Goal: Task Accomplishment & Management: Use online tool/utility

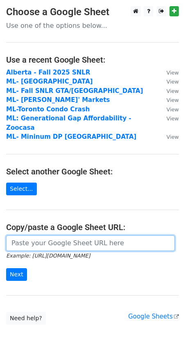
click at [32, 235] on input "url" at bounding box center [90, 243] width 169 height 16
paste input "[URL][DOMAIN_NAME]"
type input "[URL][DOMAIN_NAME]"
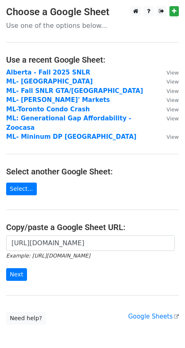
scroll to position [0, 0]
click at [21, 268] on input "Next" at bounding box center [16, 274] width 21 height 13
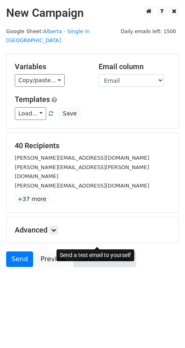
click at [110, 251] on link "Send Test Email" at bounding box center [104, 259] width 62 height 16
click at [92, 251] on link "Send Test Email" at bounding box center [104, 259] width 62 height 16
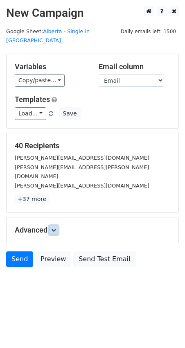
click at [54, 227] on icon at bounding box center [53, 229] width 5 height 5
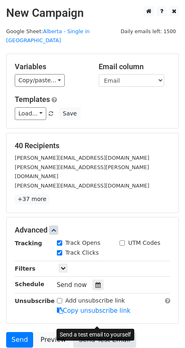
click at [91, 332] on link "Send Test Email" at bounding box center [104, 340] width 62 height 16
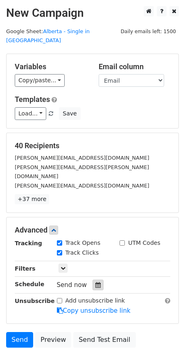
click at [92, 279] on div at bounding box center [97, 284] width 11 height 11
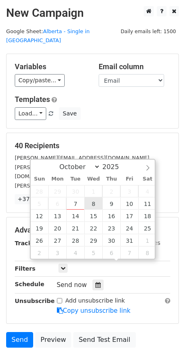
type input "2025-10-08 12:00"
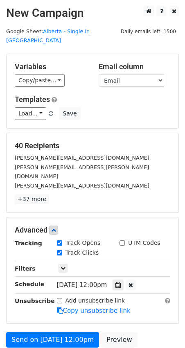
click at [181, 261] on main "New Campaign Daily emails left: 1500 Google Sheet: Alberta - Single in Canada V…" at bounding box center [92, 188] width 185 height 365
click at [104, 281] on span "Wed, Oct 8, 12:00pm" at bounding box center [82, 284] width 50 height 7
click at [121, 279] on div at bounding box center [117, 284] width 11 height 11
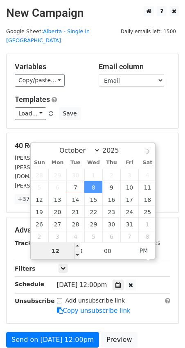
click at [52, 254] on input "12" at bounding box center [56, 251] width 50 height 16
type input "9"
type input "2025-10-08 09:00"
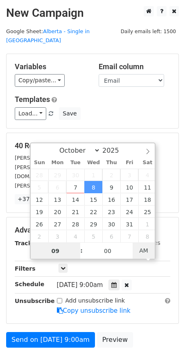
click at [143, 244] on span "AM" at bounding box center [144, 250] width 22 height 16
type input "0"
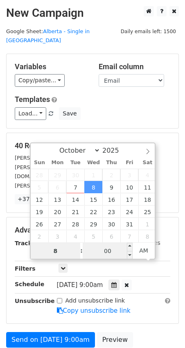
type input "8"
type input "2025-10-08 08:00"
type input "08"
click at [105, 250] on input "00" at bounding box center [108, 251] width 50 height 16
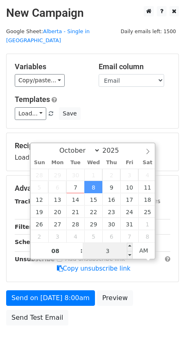
type input "30"
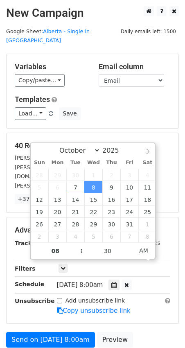
type input "2025-10-08 08:30"
click at [174, 218] on div "Advanced Tracking Track Opens UTM Codes Track Clicks Filters Only include sprea…" at bounding box center [93, 270] width 172 height 106
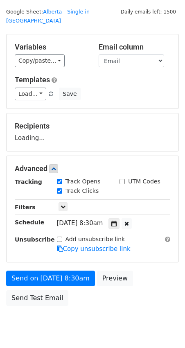
scroll to position [34, 0]
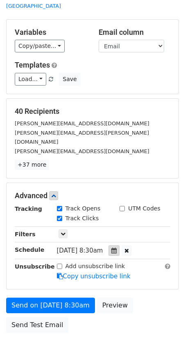
click at [117, 247] on icon at bounding box center [113, 250] width 5 height 6
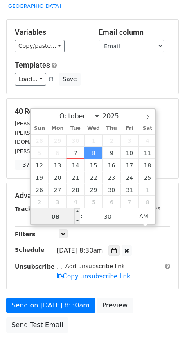
click at [54, 217] on input "08" at bounding box center [56, 216] width 50 height 16
type input "9"
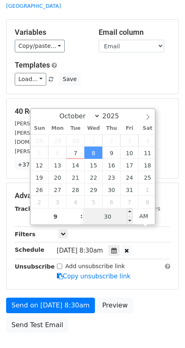
type input "2025-10-08 09:30"
type input "09"
click at [115, 218] on input "30" at bounding box center [108, 216] width 50 height 16
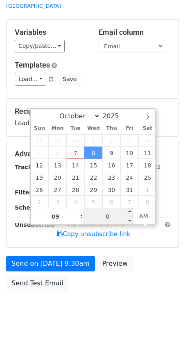
type input "00"
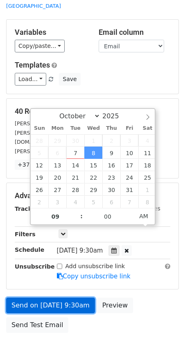
type input "2025-10-08 09:00"
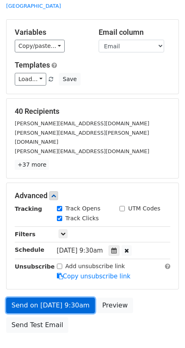
click at [51, 297] on link "Send on Oct 8 at 9:30am" at bounding box center [50, 305] width 89 height 16
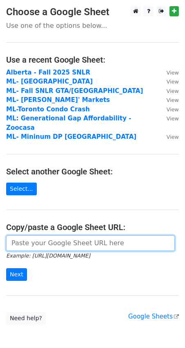
click at [38, 235] on input "url" at bounding box center [90, 243] width 169 height 16
paste input "https://www.zoocasa.com/blog/best-provinces-to-be-single/?utm_source=pitch&utm_…"
type input "https://www.zoocasa.com/blog/best-provinces-to-be-single/?utm_source=pitch&utm_…"
paste input "https://docs.google.com/spreadsheets/d/1iKSg-d_coGN81S-Vx8GBqEbMzm8a7T5QxXt13xp…"
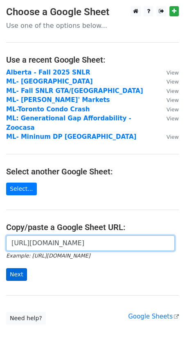
type input "https://docs.google.com/spreadsheets/d/1iKSg-d_coGN81S-Vx8GBqEbMzm8a7T5QxXt13xp…"
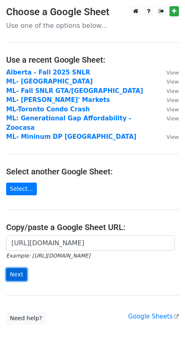
scroll to position [0, 0]
click at [15, 268] on input "Next" at bounding box center [16, 274] width 21 height 13
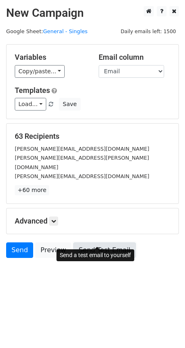
click at [100, 242] on link "Send Test Email" at bounding box center [104, 250] width 62 height 16
click at [96, 242] on link "Send Test Email" at bounding box center [104, 250] width 62 height 16
click at [119, 243] on link "Send Test Email" at bounding box center [104, 250] width 62 height 16
click at [95, 242] on link "Send Test Email" at bounding box center [104, 250] width 62 height 16
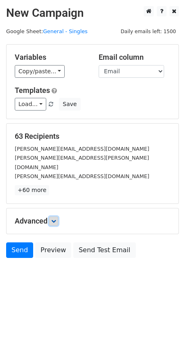
click at [56, 218] on icon at bounding box center [53, 220] width 5 height 5
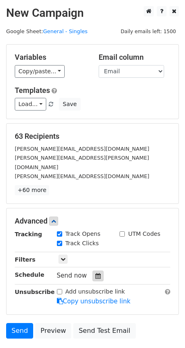
click at [96, 273] on icon at bounding box center [97, 276] width 5 height 6
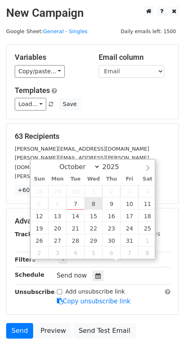
type input "2025-10-08 12:00"
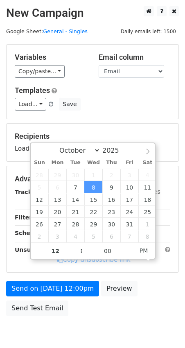
click at [153, 264] on div "Add unsubscribe link Copy unsubscribe link" at bounding box center [114, 254] width 126 height 19
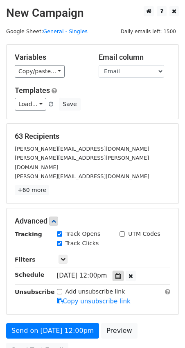
click at [121, 273] on icon at bounding box center [117, 276] width 5 height 6
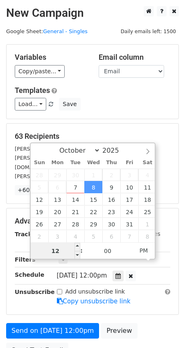
click at [58, 254] on input "12" at bounding box center [56, 251] width 50 height 16
type input "8"
type input "2025-10-08 08:00"
click at [146, 252] on span "PM" at bounding box center [144, 250] width 22 height 16
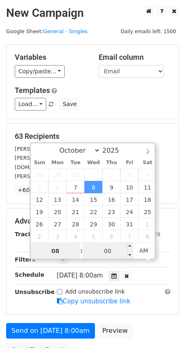
type input "08"
click at [104, 252] on input "00" at bounding box center [108, 251] width 50 height 16
type input "35"
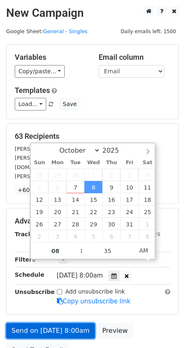
type input "2025-10-08 08:35"
click at [60, 323] on link "Send on Oct 8 at 8:00am" at bounding box center [50, 331] width 89 height 16
